Goal: Task Accomplishment & Management: Manage account settings

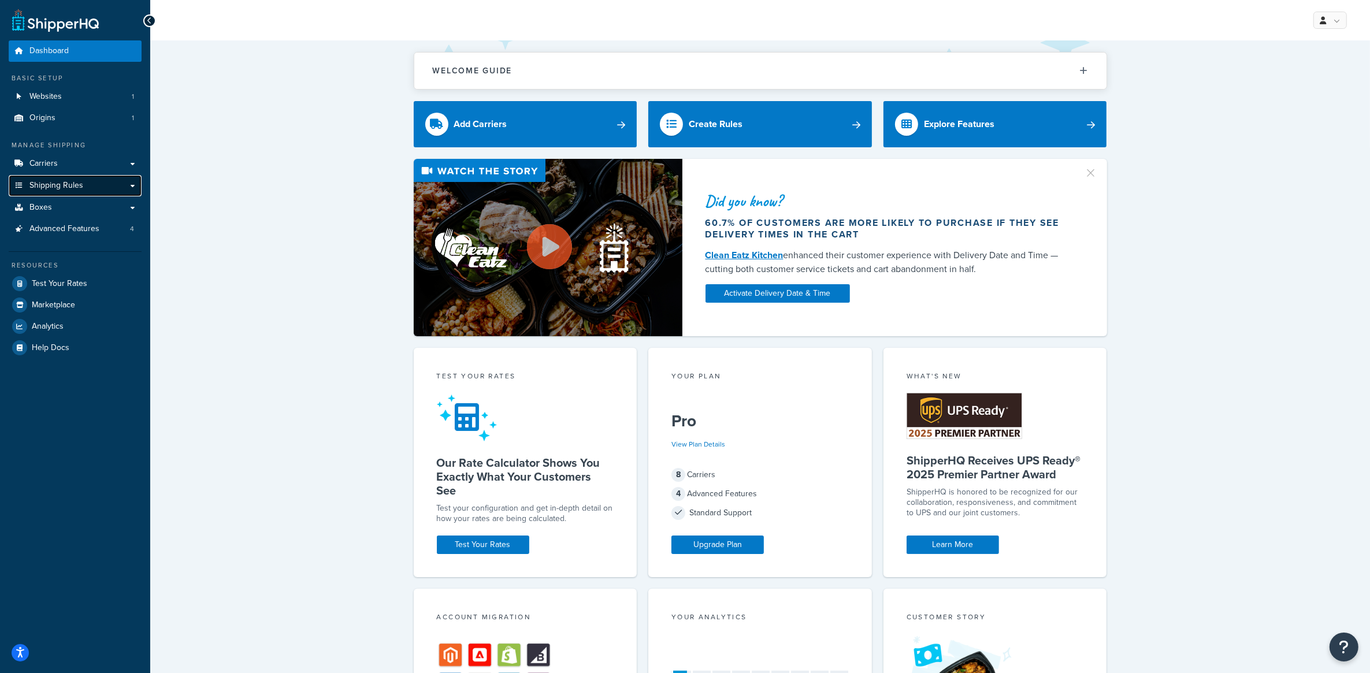
click at [84, 182] on link "Shipping Rules" at bounding box center [75, 185] width 133 height 21
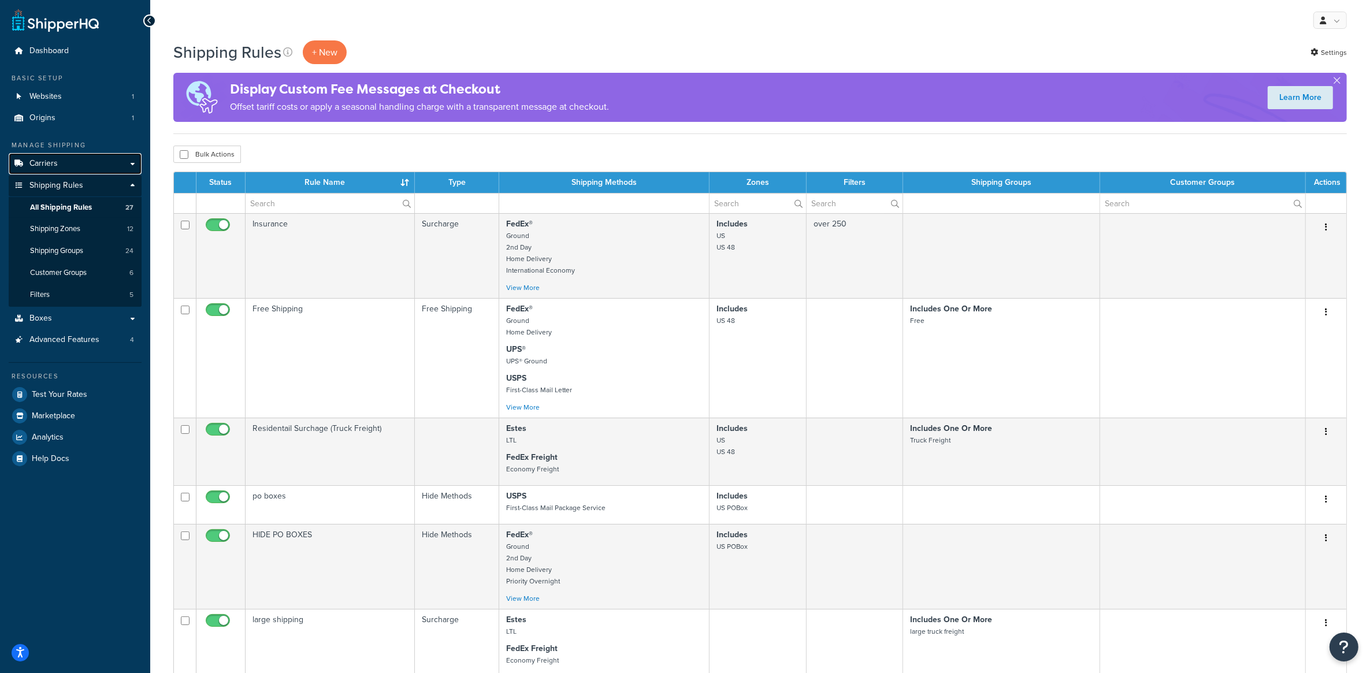
click at [67, 164] on link "Carriers" at bounding box center [75, 163] width 133 height 21
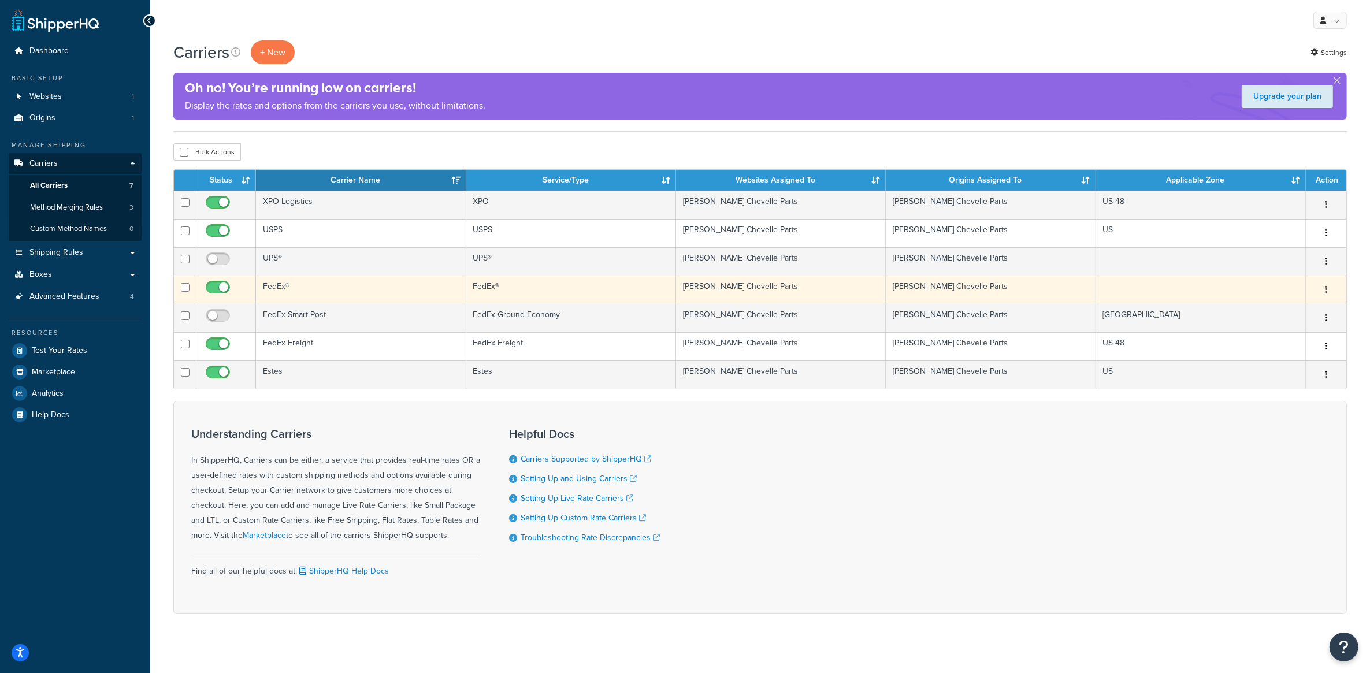
click at [663, 295] on td "FedEx®" at bounding box center [571, 290] width 210 height 28
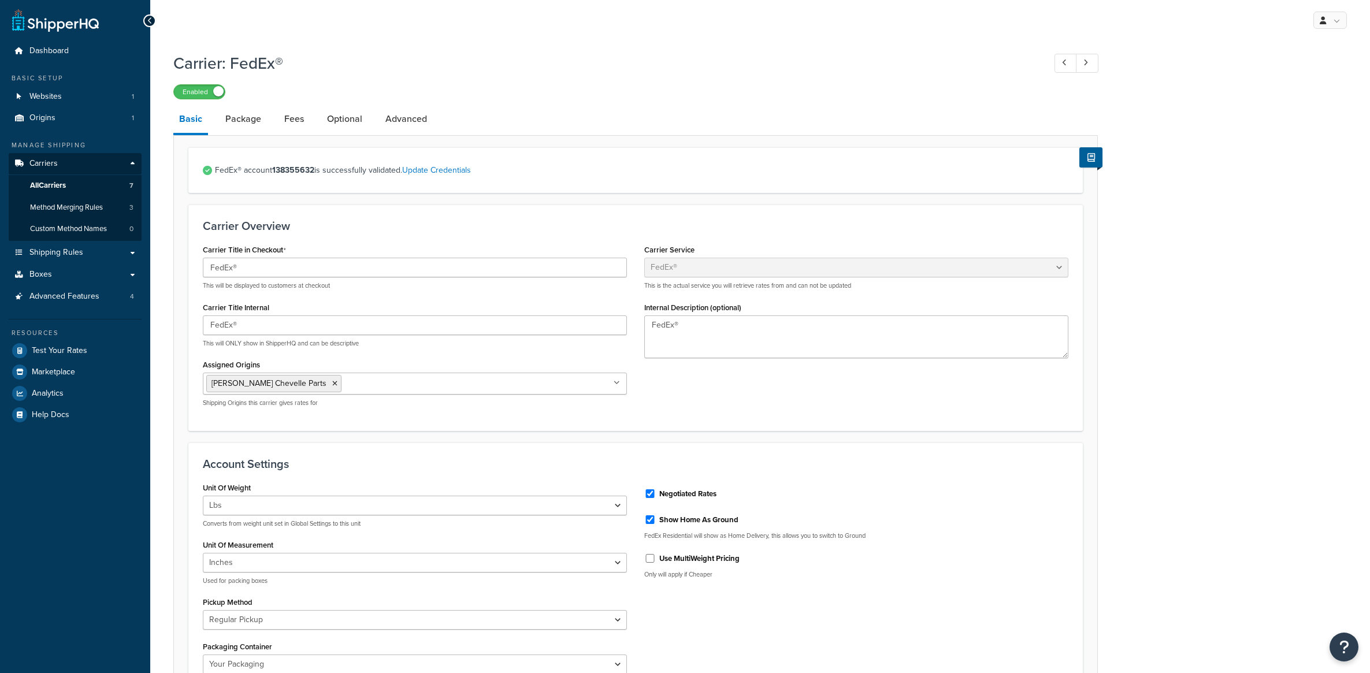
select select "fedEx"
select select "REGULAR_PICKUP"
select select "YOUR_PACKAGING"
click at [233, 121] on link "Package" at bounding box center [243, 119] width 47 height 28
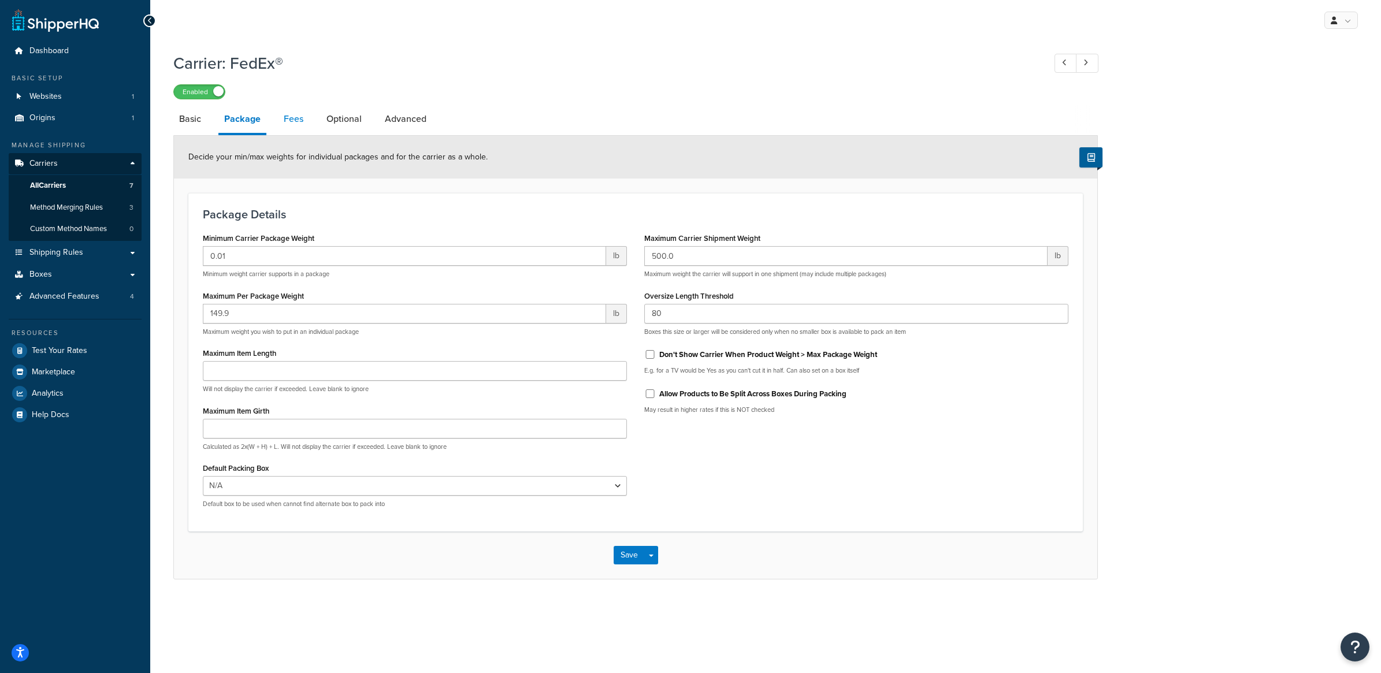
click at [303, 116] on link "Fees" at bounding box center [293, 119] width 31 height 28
select select "AFTER"
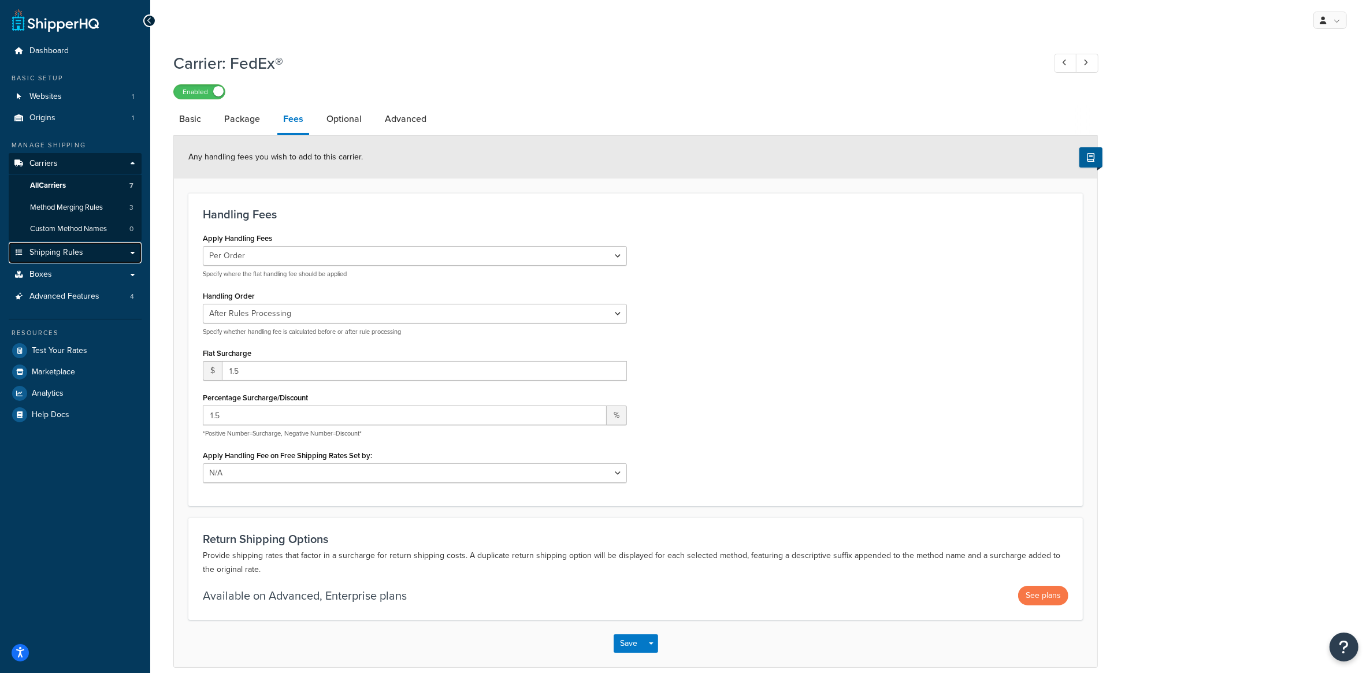
click at [53, 250] on span "Shipping Rules" at bounding box center [56, 253] width 54 height 10
